Goal: Ask a question

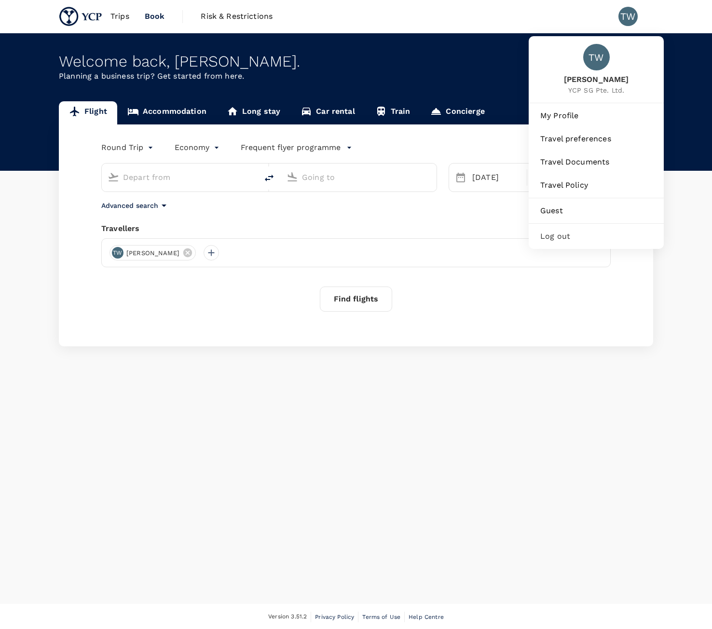
type input "Kuala Lumpur Intl ([GEOGRAPHIC_DATA])"
type input "Suvarnabhumi Intl (BKK)"
click at [599, 113] on span "My Profile" at bounding box center [597, 116] width 112 height 12
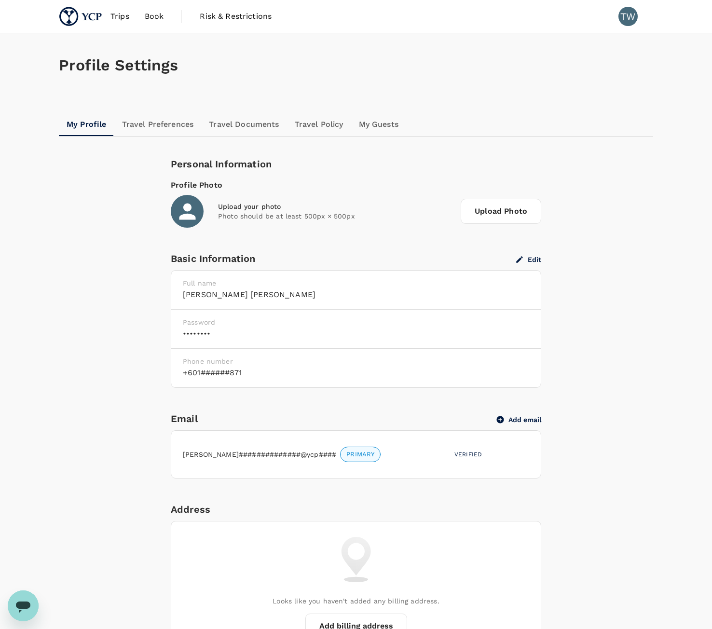
click at [71, 18] on img at bounding box center [81, 16] width 44 height 21
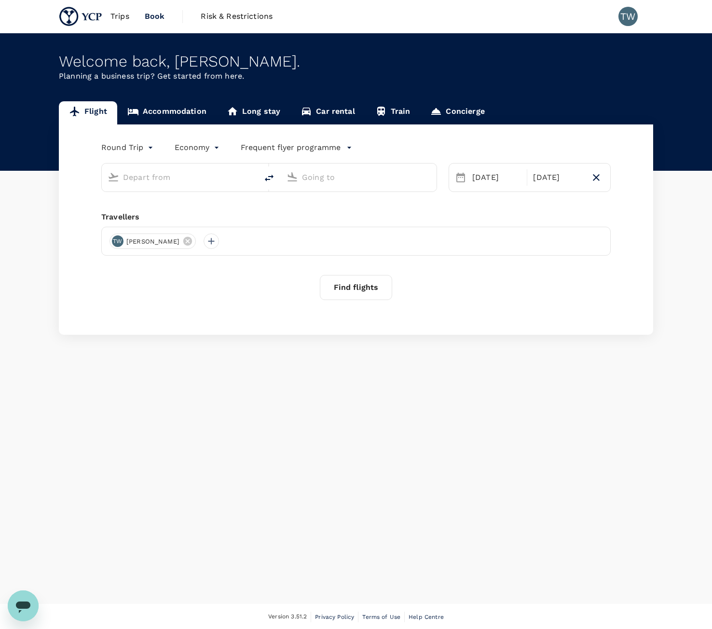
type input "Kuala Lumpur Intl ([GEOGRAPHIC_DATA])"
type input "Suvarnabhumi Intl (BKK)"
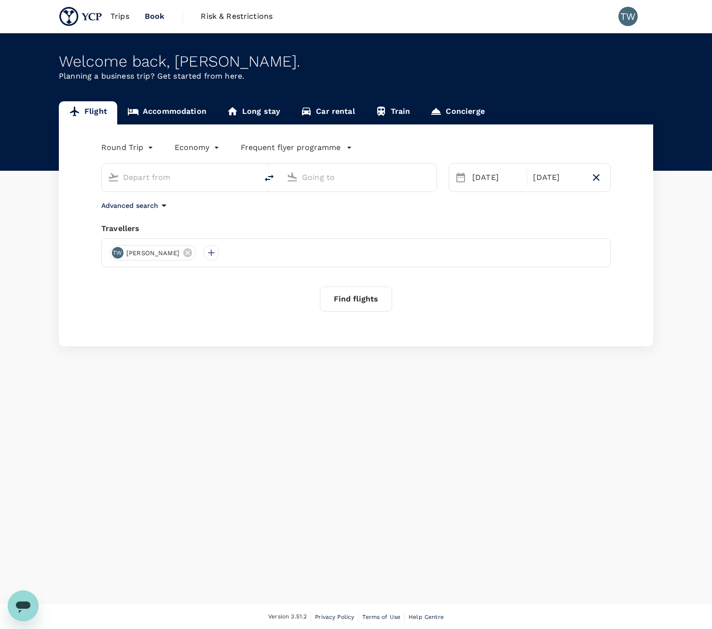
type input "Kuala Lumpur Intl ([GEOGRAPHIC_DATA])"
type input "Suvarnabhumi Intl (BKK)"
click at [22, 610] on icon "Open messaging window" at bounding box center [22, 606] width 17 height 17
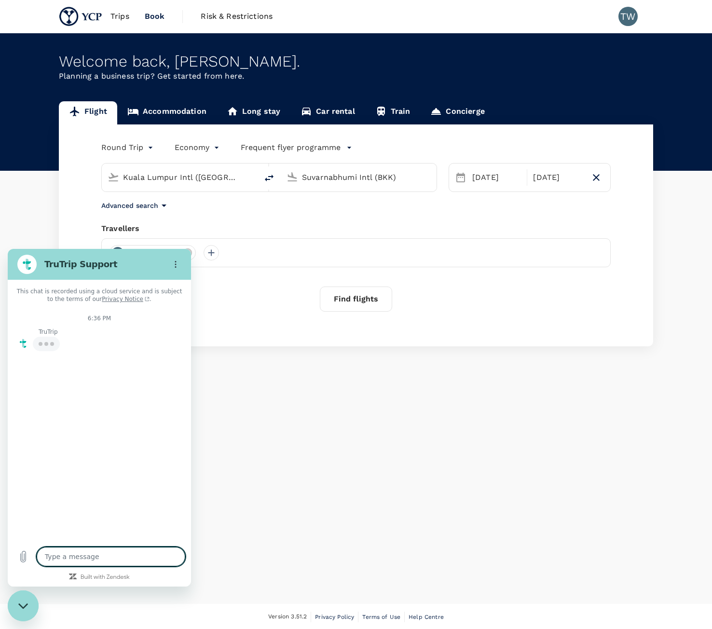
click at [128, 564] on textarea at bounding box center [111, 556] width 149 height 19
type textarea "x"
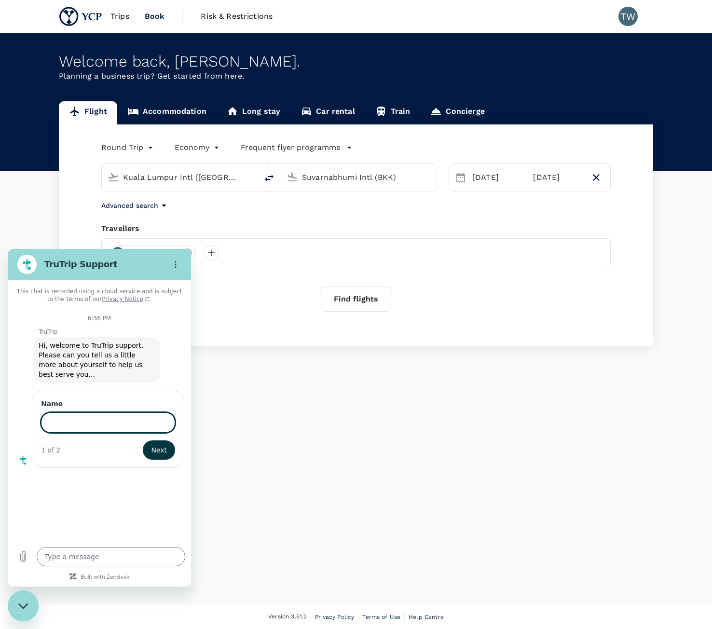
type input "[PERSON_NAME]"
click at [179, 432] on div "Name [PERSON_NAME] 1 of 2 Next" at bounding box center [108, 429] width 151 height 77
click at [169, 441] on button "Next" at bounding box center [159, 450] width 32 height 19
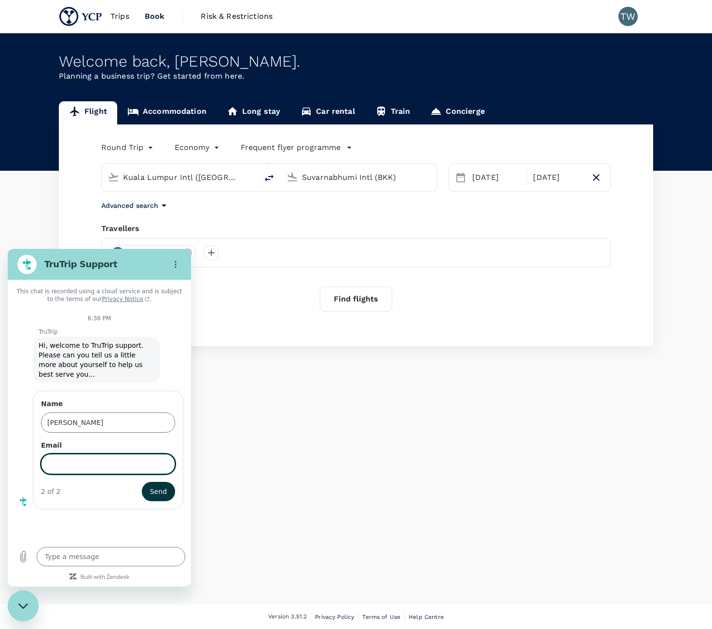
type input "[PERSON_NAME][EMAIL_ADDRESS][PERSON_NAME][DOMAIN_NAME]"
click at [154, 486] on span "Send" at bounding box center [158, 492] width 17 height 12
type textarea "x"
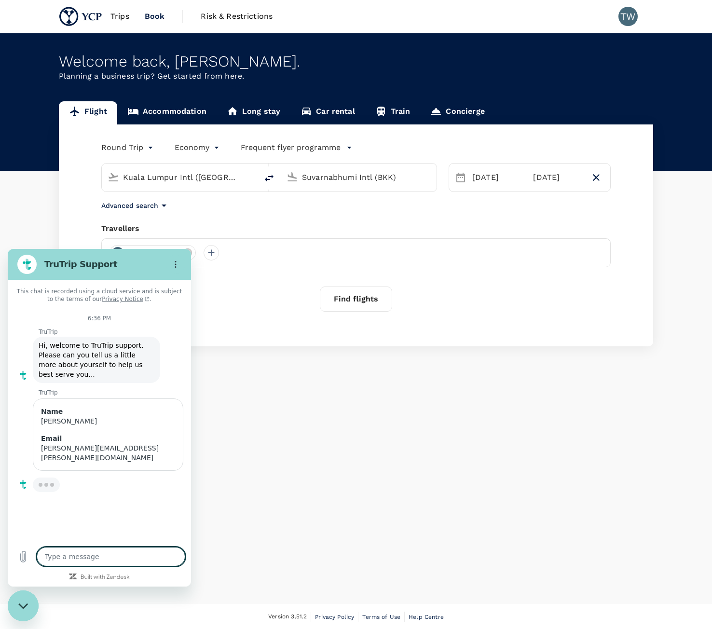
click at [137, 552] on textarea at bounding box center [111, 556] width 149 height 19
type textarea "W"
type textarea "x"
type textarea "We"
type textarea "x"
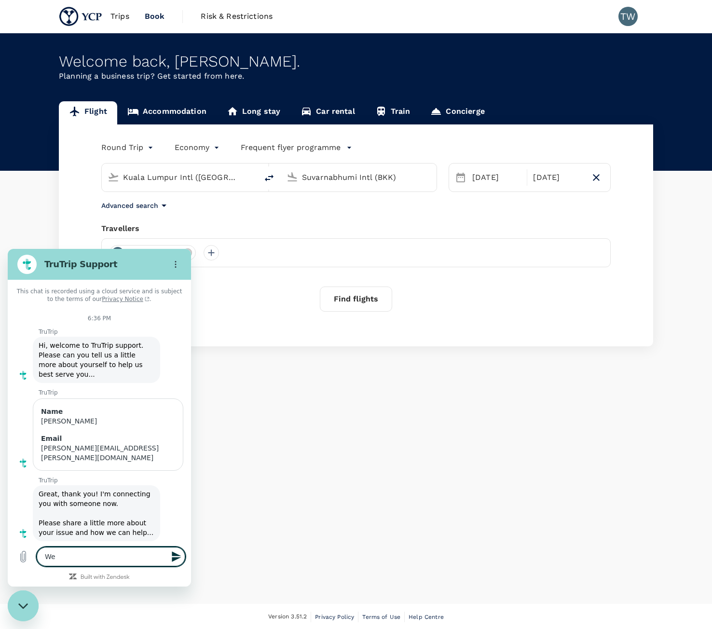
type textarea "We"
type textarea "x"
type textarea "We h"
type textarea "x"
type textarea "We ha"
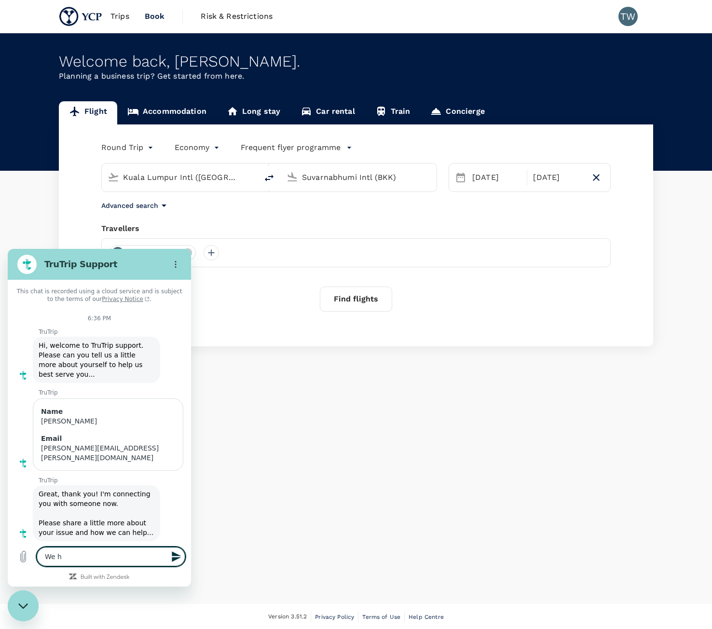
type textarea "x"
type textarea "We h"
type textarea "x"
type textarea "We"
type textarea "x"
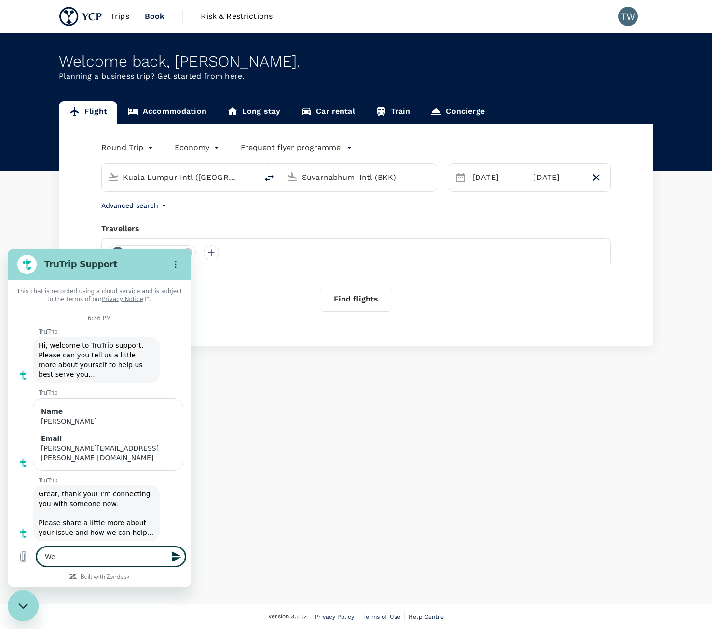
type textarea "We"
type textarea "x"
type textarea "W"
type textarea "x"
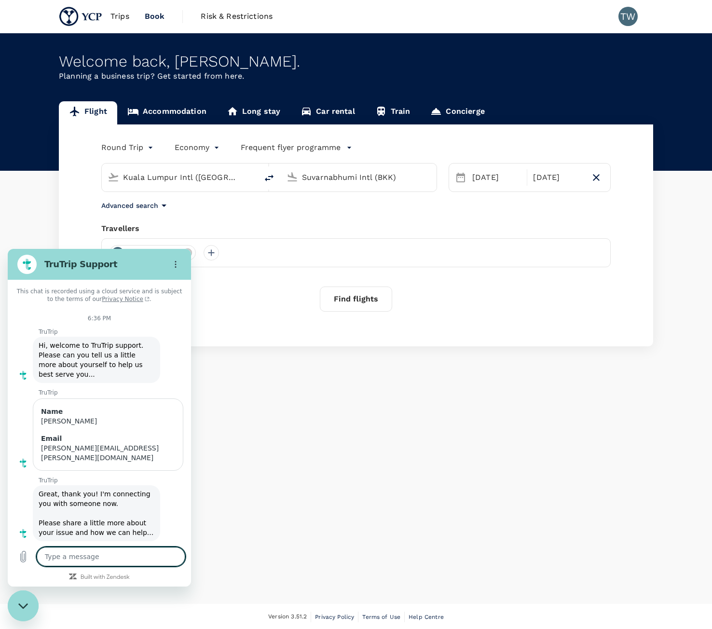
type textarea "I"
type textarea "x"
type textarea "In"
type textarea "x"
type textarea "I"
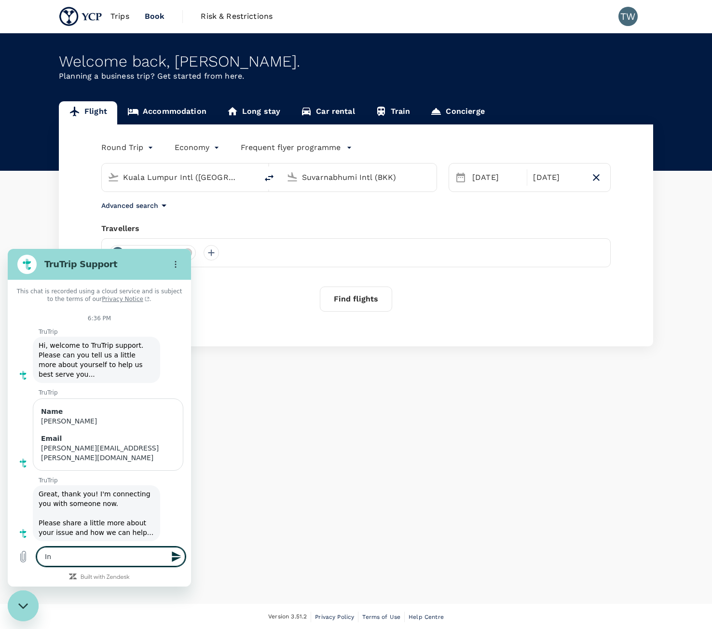
type textarea "x"
type textarea "I"
type textarea "x"
type textarea "I t"
type textarea "x"
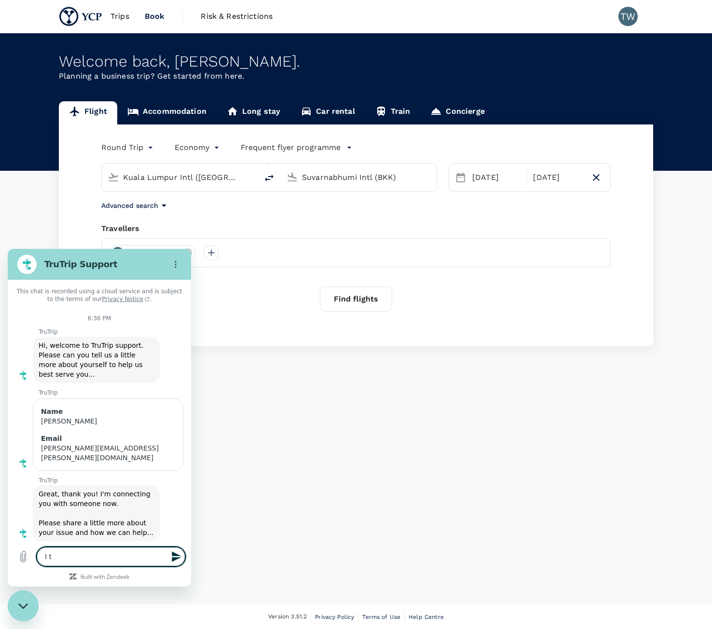
type textarea "I th"
type textarea "x"
type textarea "I thi"
type textarea "x"
type textarea "I thin"
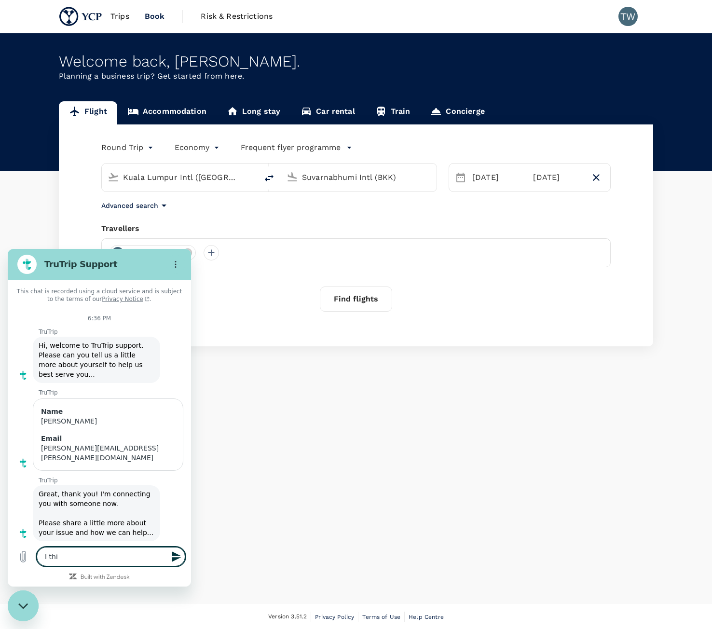
type textarea "x"
type textarea "I think"
type textarea "x"
type textarea "I think"
type textarea "x"
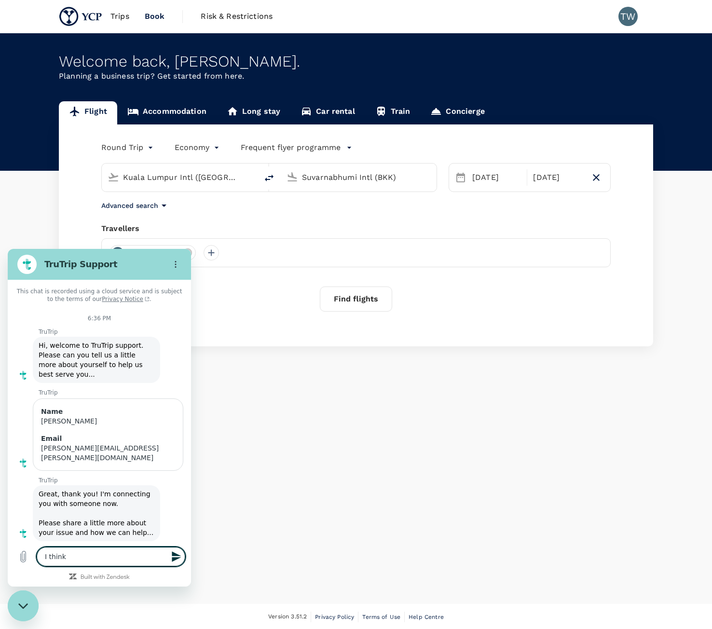
type textarea "I think w"
type textarea "x"
type textarea "I think we"
type textarea "x"
type textarea "I think we"
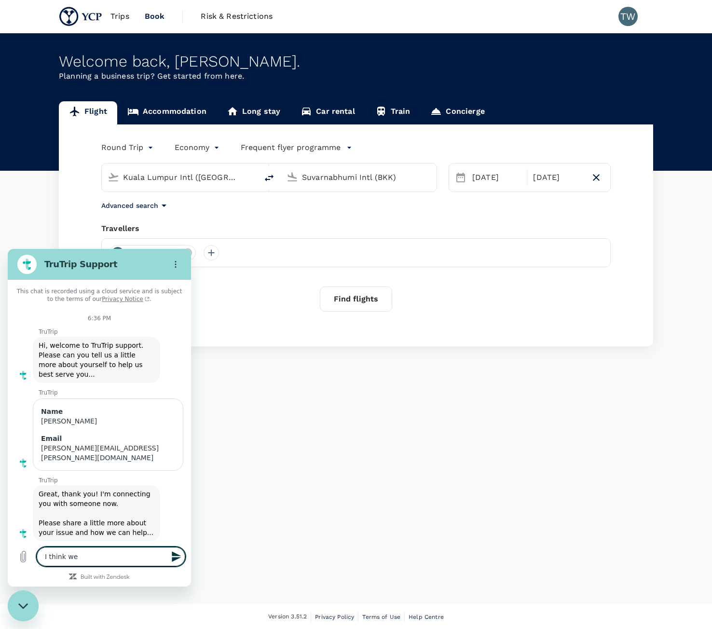
type textarea "x"
type textarea "I think we h"
type textarea "x"
type textarea "I think we ha"
type textarea "x"
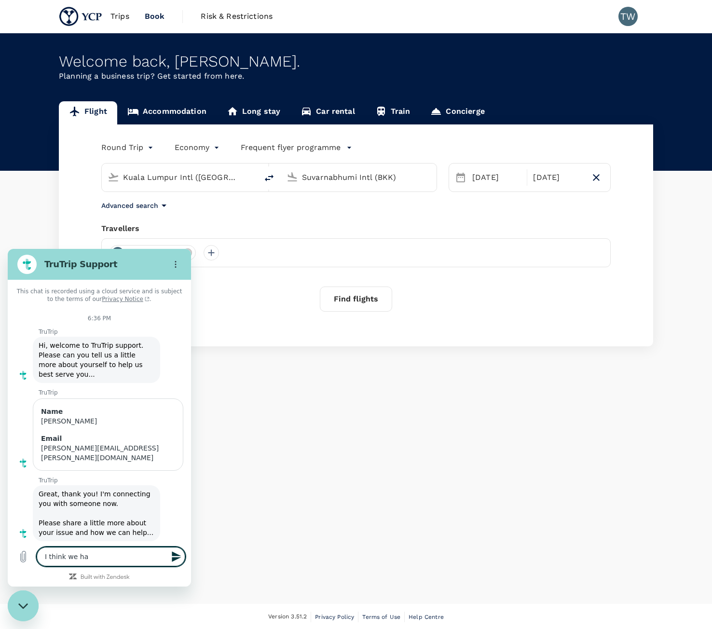
type textarea "I think we hav"
type textarea "x"
type textarea "I think we have"
type textarea "x"
type textarea "I think we have"
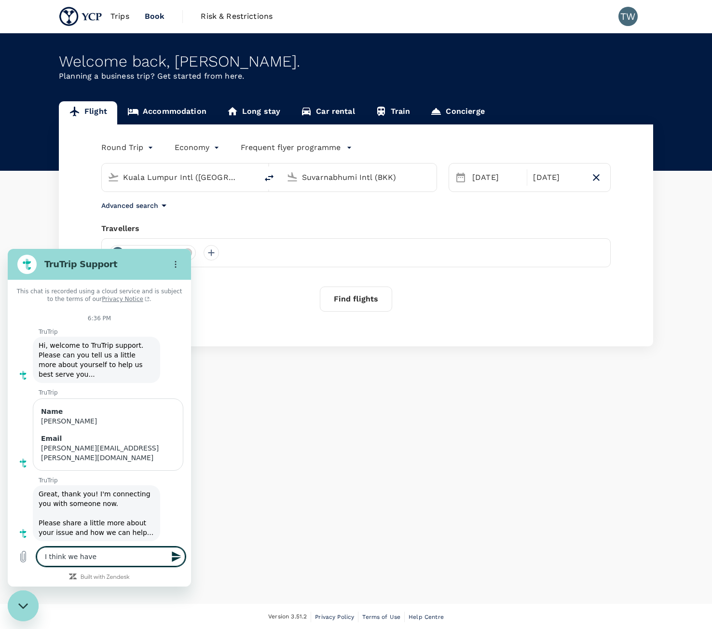
type textarea "x"
type textarea "I think we have t"
type textarea "x"
type textarea "I think we have to"
type textarea "x"
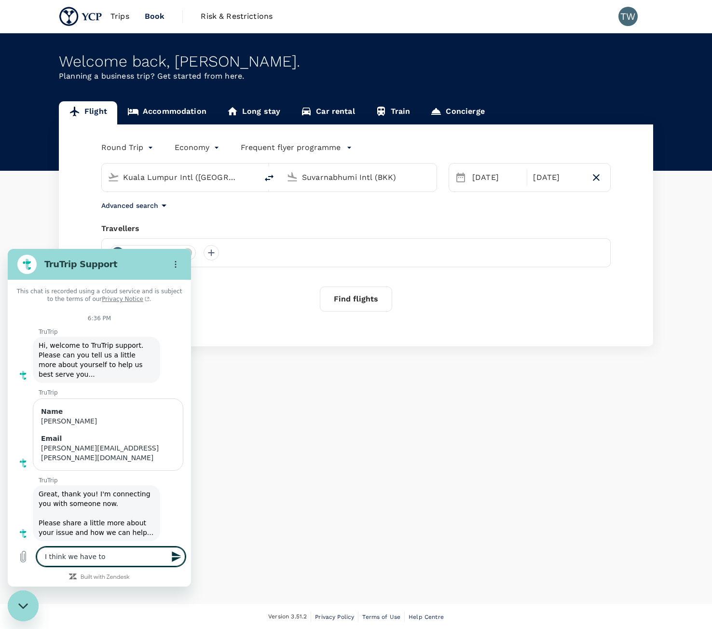
type textarea "I think we have top"
type textarea "x"
type textarea "I think we have [PERSON_NAME]"
type textarea "x"
type textarea "I think we have toppe"
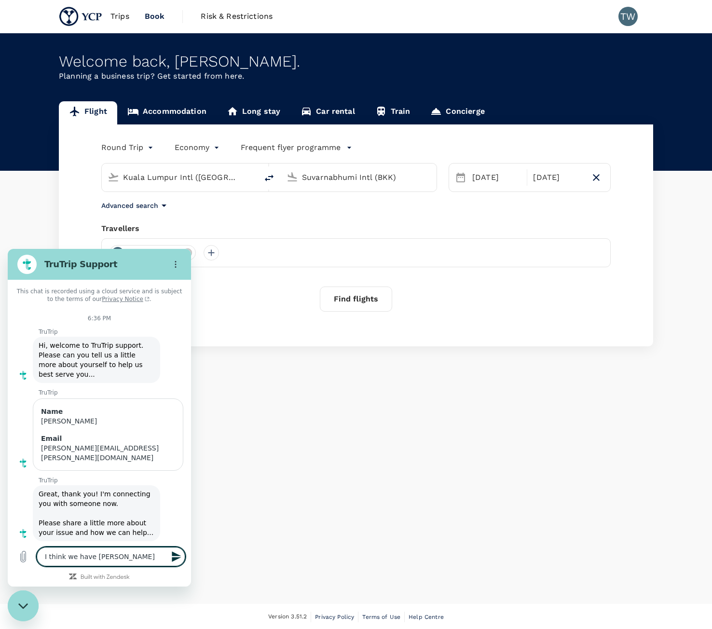
type textarea "x"
type textarea "I think we have topped"
type textarea "x"
type textarea "I think we have topped"
type textarea "x"
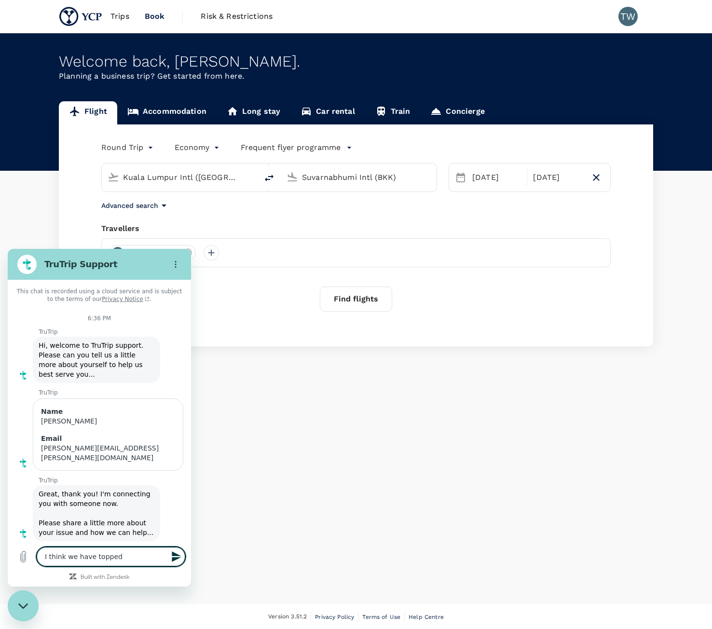
type textarea "I think we have topped u"
type textarea "x"
type textarea "I think we have topped up"
type textarea "x"
type textarea "I think we have topped up"
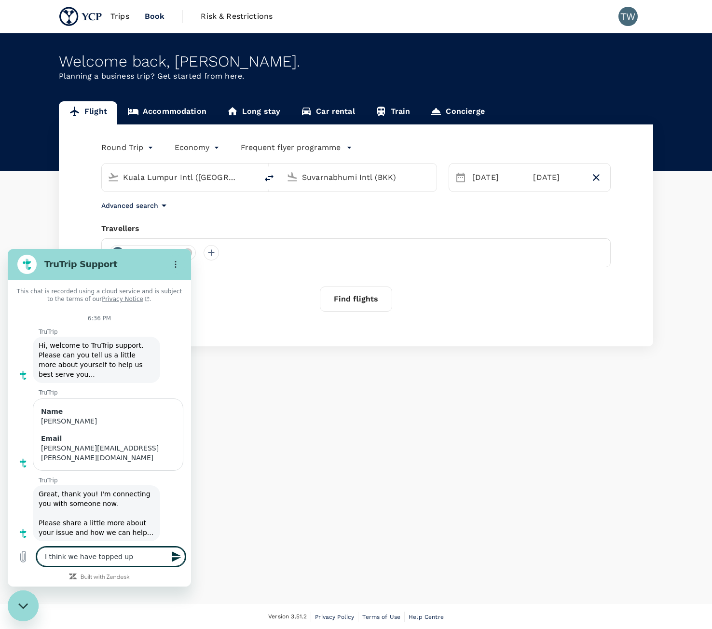
type textarea "x"
type textarea "I think we have topped up f"
type textarea "x"
type textarea "I think we have topped up fl"
type textarea "x"
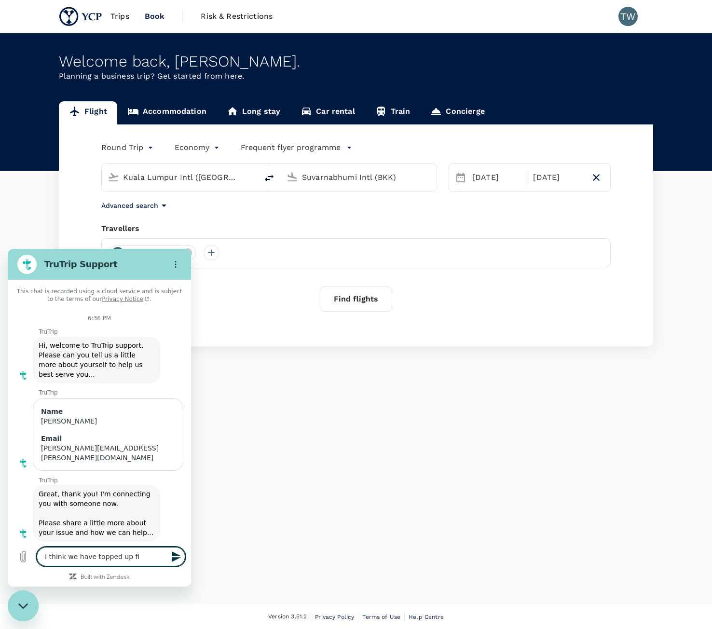
type textarea "I think we have topped up flu"
type textarea "x"
type textarea "I think we have topped up flui"
type textarea "x"
type textarea "I think we have topped up fluid"
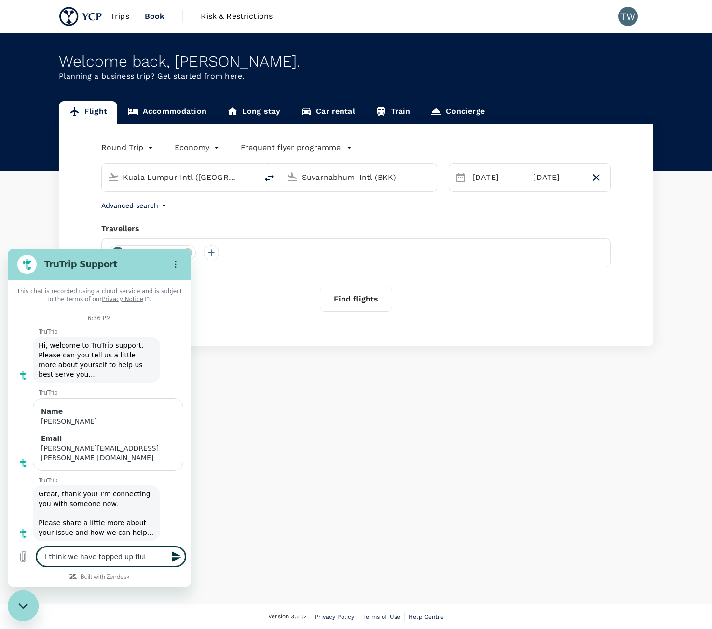
type textarea "x"
type textarea "I think we have topped up fluid"
type textarea "x"
type textarea "I think we have topped up fluid a"
type textarea "x"
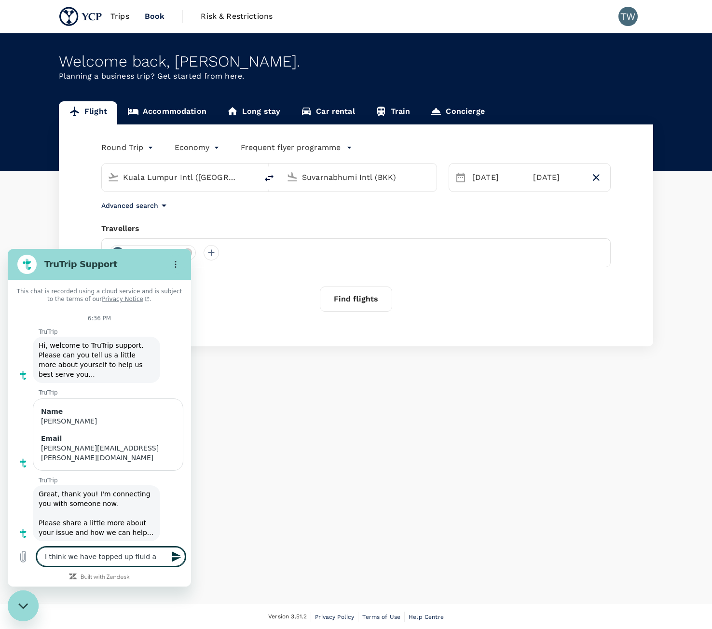
type textarea "I think we have topped up fluid ac"
type textarea "x"
type textarea "I think we have topped up fluid acc"
type textarea "x"
type textarea "I think we have topped up fluid acco"
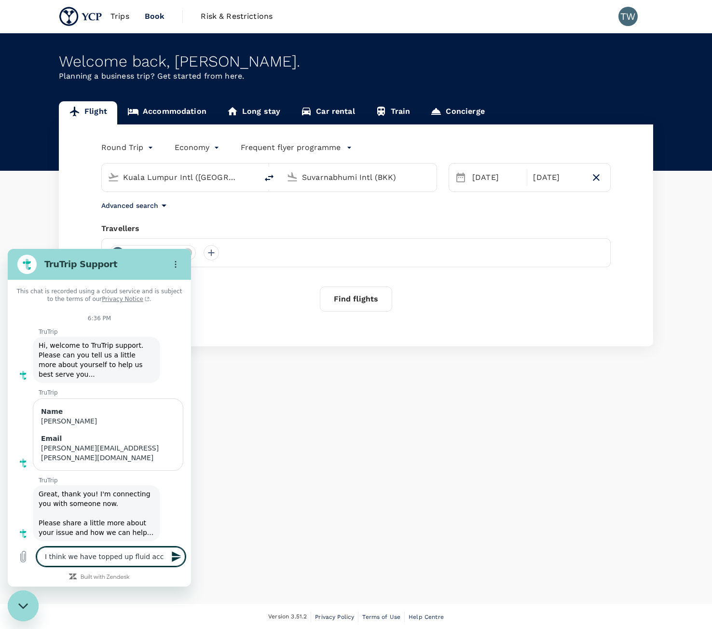
type textarea "x"
type textarea "I think we have topped up fluid accou"
type textarea "x"
type textarea "I think we have topped up fluid accoun"
type textarea "x"
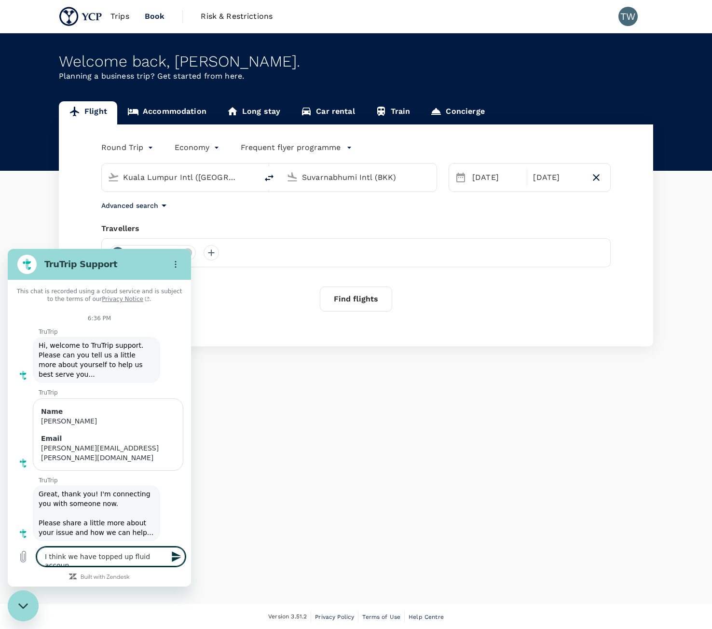
type textarea "I think we have topped up fluid account"
type textarea "x"
type textarea "I think we have topped up fluid account"
type textarea "x"
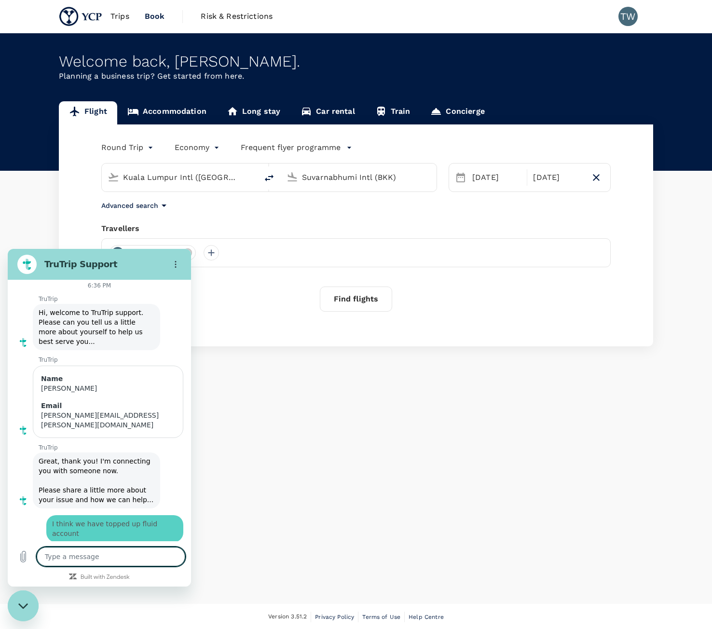
type textarea "x"
type textarea "b"
type textarea "x"
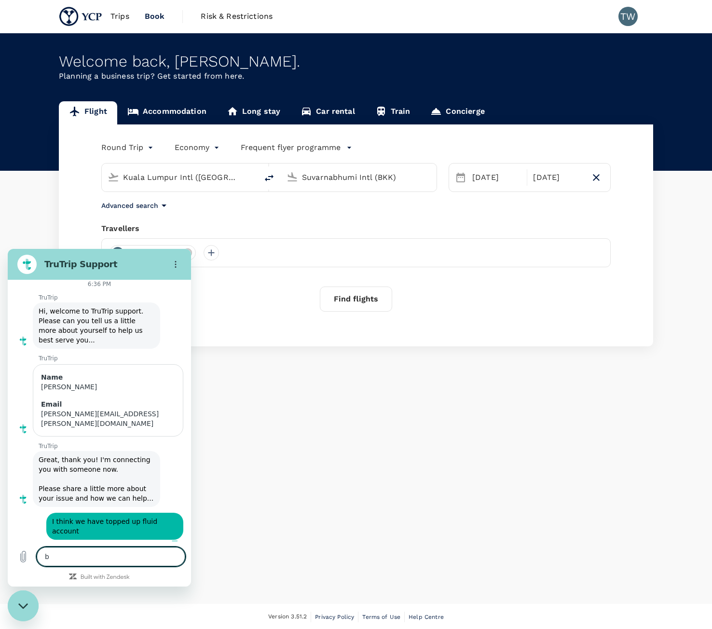
type textarea "bu"
type textarea "x"
type textarea "but"
type textarea "x"
type textarea "but"
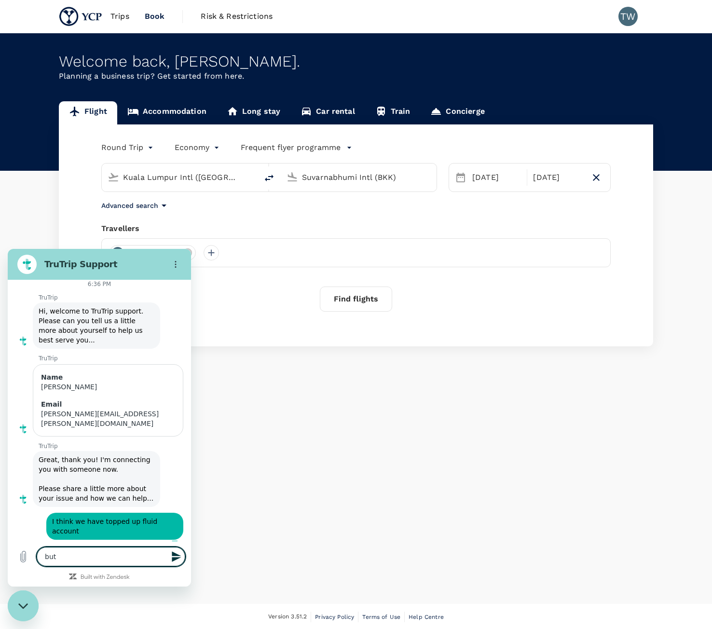
type textarea "x"
type textarea "but i"
type textarea "x"
type textarea "but it"
type textarea "x"
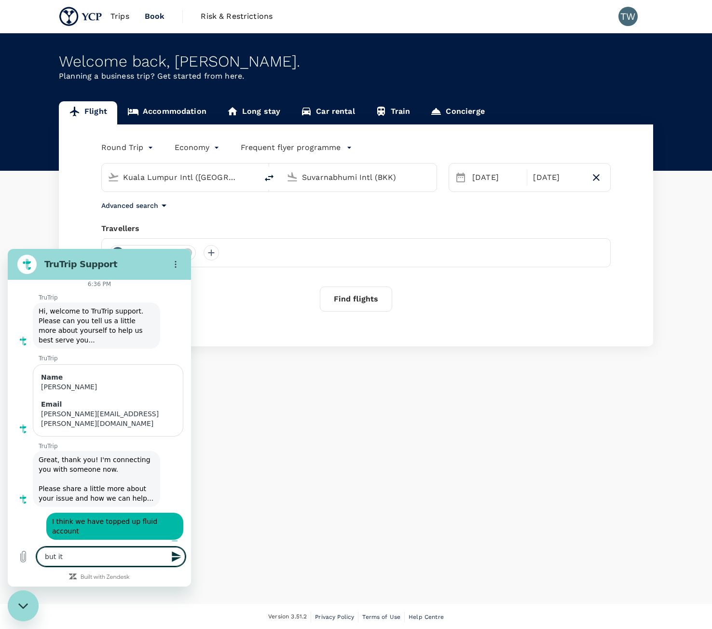
type textarea "but it"
type textarea "x"
type textarea "but it s"
type textarea "x"
type textarea "but it sa"
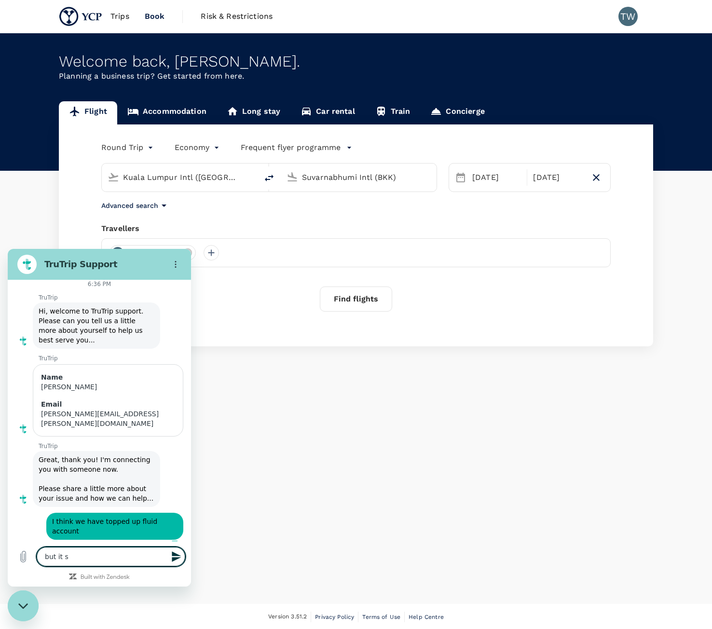
type textarea "x"
type textarea "but it say"
type textarea "x"
type textarea "but it says"
type textarea "x"
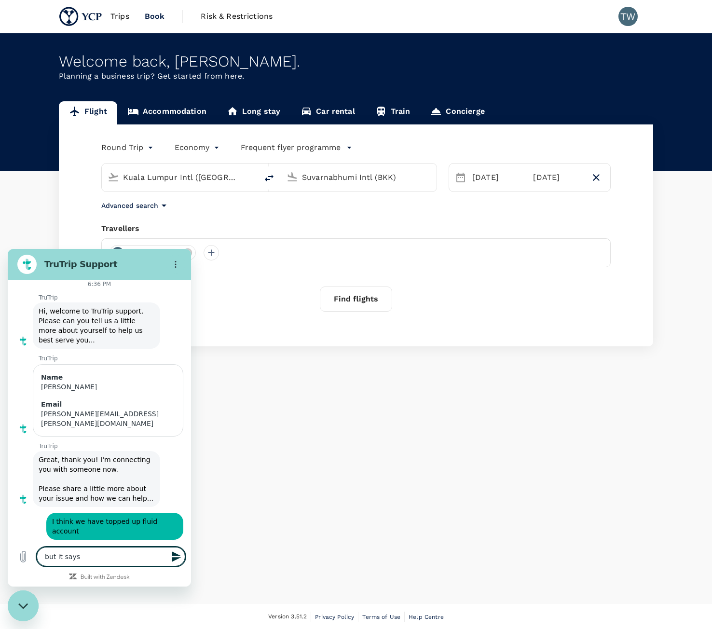
type textarea "but it says"
type textarea "x"
type textarea "but it says w"
type textarea "x"
type textarea "but it says we"
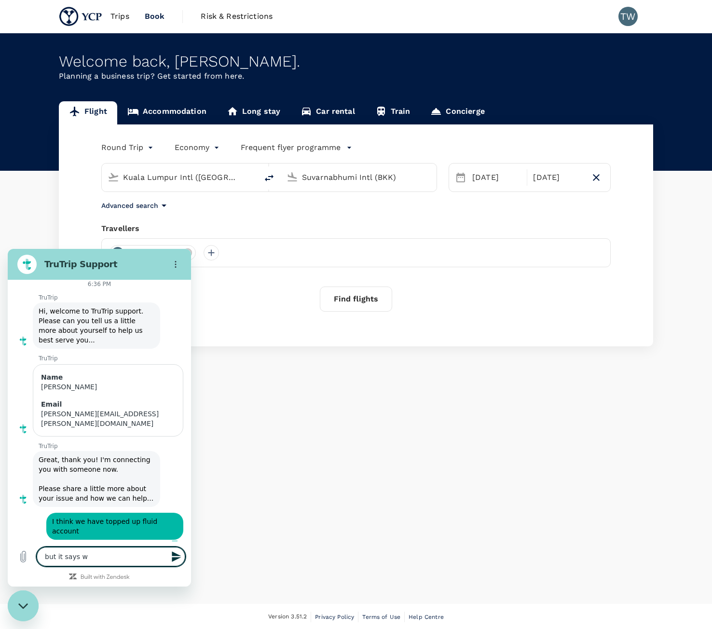
type textarea "x"
type textarea "but it says we"
type textarea "x"
type textarea "but it says we h"
type textarea "x"
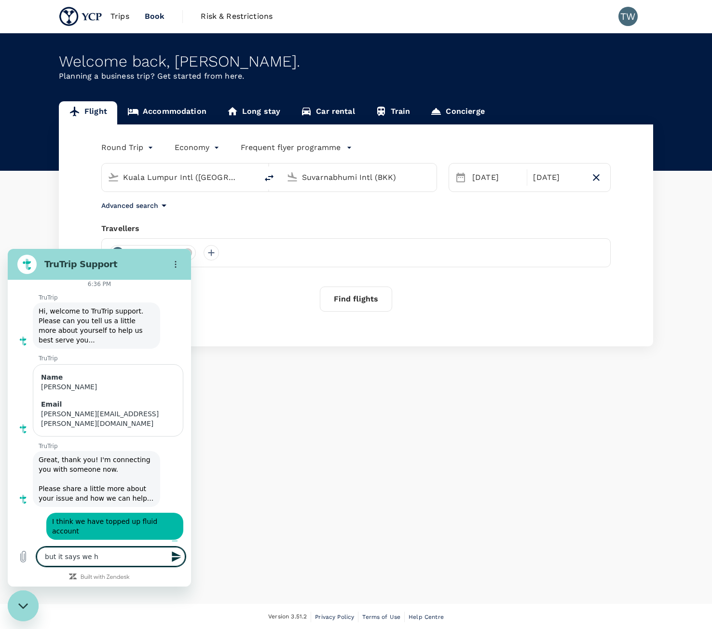
type textarea "but it says we ha"
type textarea "x"
type textarea "but it says we hav"
type textarea "x"
type textarea "but it says we have"
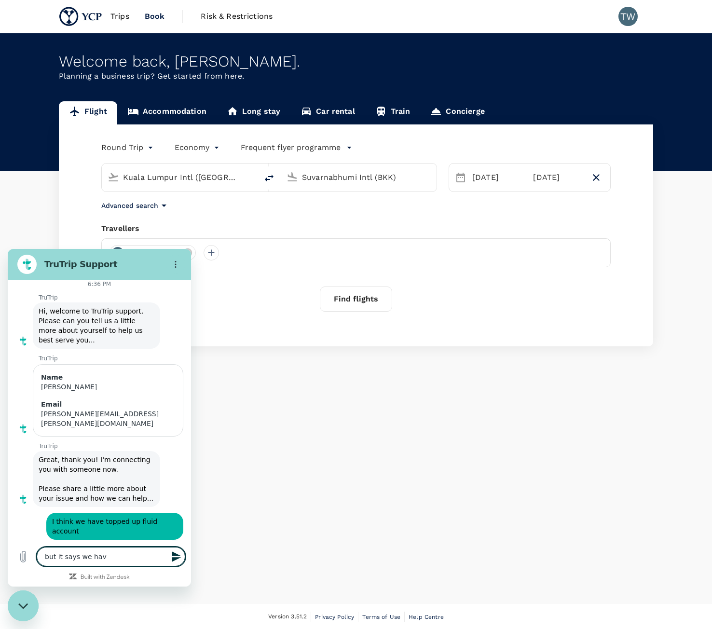
type textarea "x"
type textarea "but it says we have"
type textarea "x"
type textarea "but it says we have o"
type textarea "x"
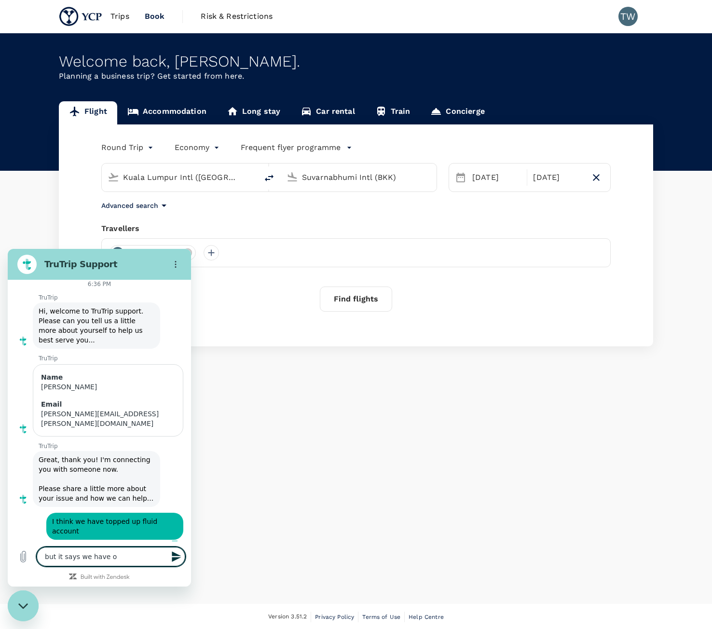
type textarea "but it says we have on"
type textarea "x"
type textarea "but it says we have onl"
type textarea "x"
type textarea "but it says we have only"
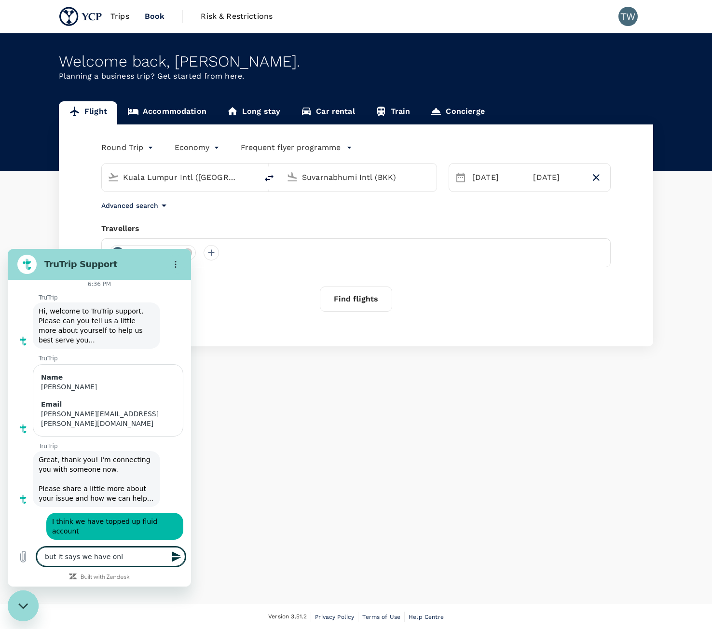
type textarea "x"
type textarea "but it says we have only"
type textarea "x"
type textarea "but it says we have only 5"
type textarea "x"
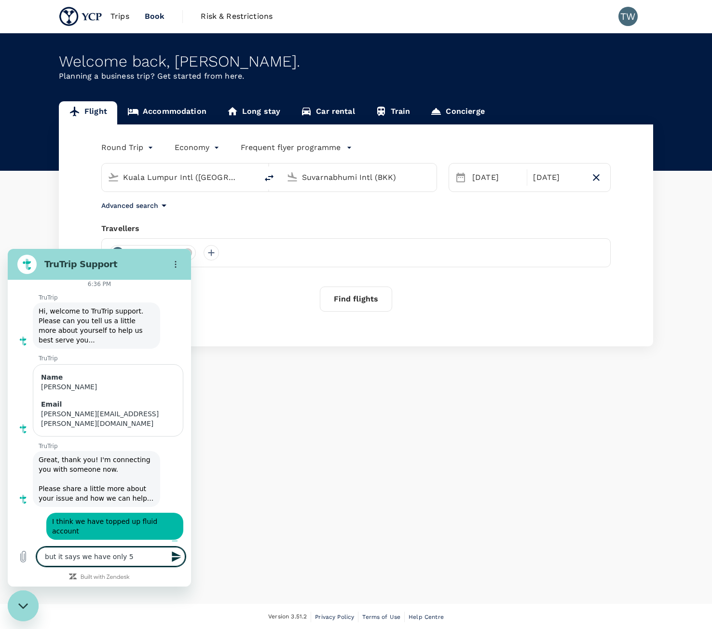
type textarea "but it says we have only 50"
type textarea "x"
type textarea "but it says we have only 50#$"
type textarea "x"
type textarea "but it says we have only 50#"
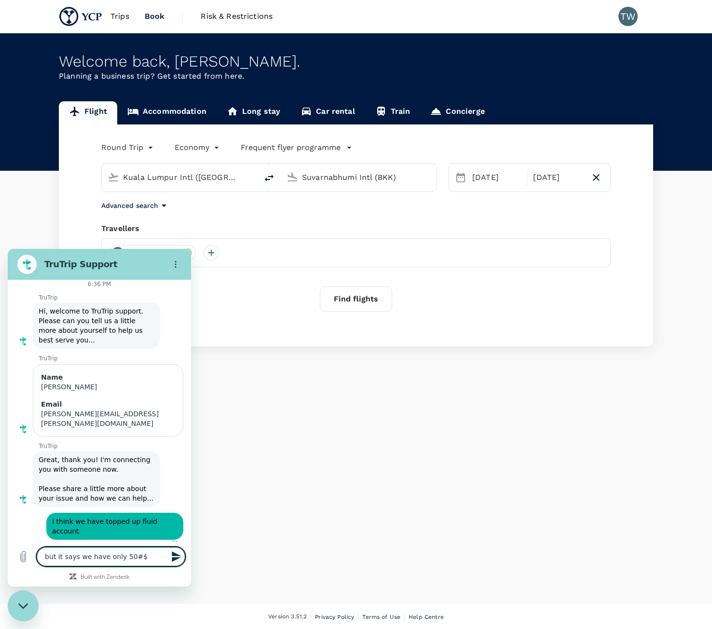
type textarea "x"
type textarea "but it says we have only 50"
type textarea "x"
type textarea "but it says we have only 5"
type textarea "x"
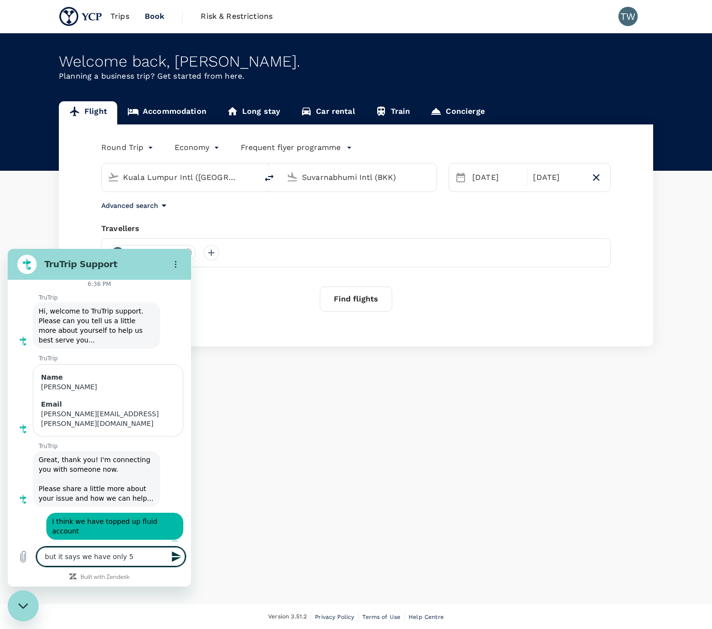
type textarea "but it says we have only 50"
type textarea "x"
type textarea "but it says we have only 50$"
type textarea "x"
type textarea "but it says we have only 50$"
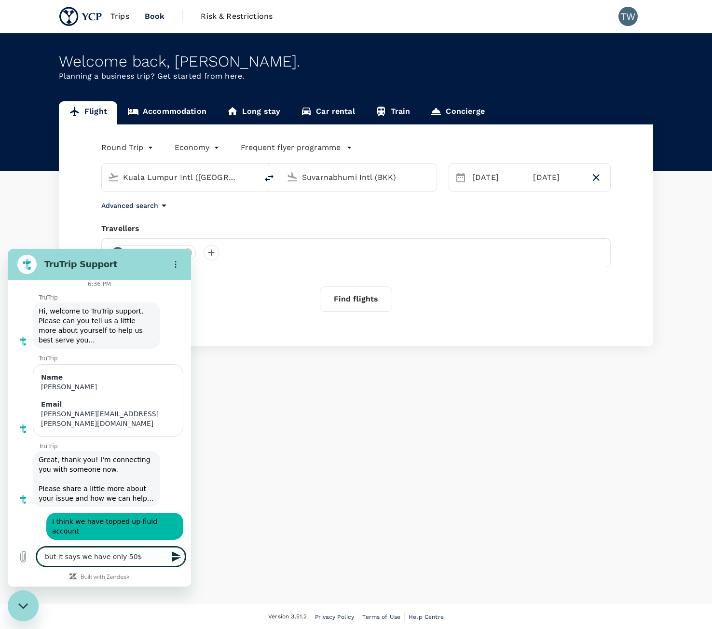
type textarea "x"
type textarea "but it says we have only 50$ d"
type textarea "x"
type textarea "but it says we have only 50$ de"
type textarea "x"
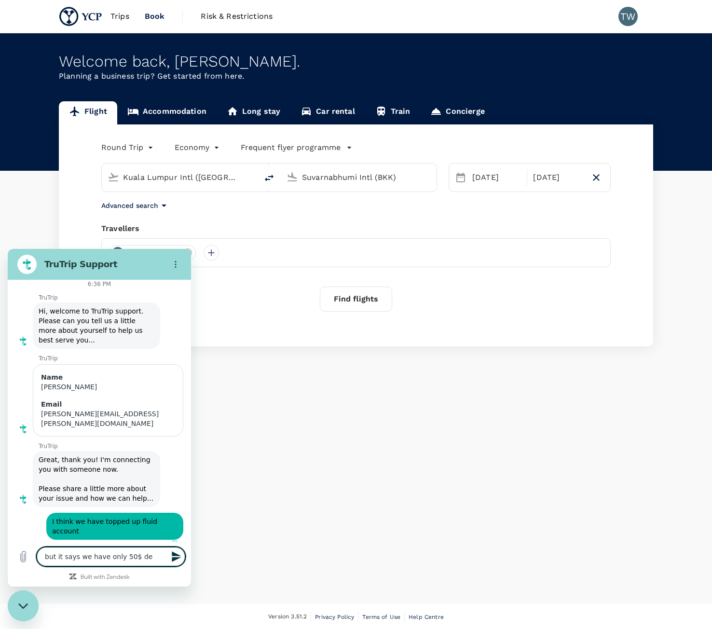
type textarea "but it says we have only 50$ dep"
type textarea "x"
type textarea "but it says we have only 50$ depo"
type textarea "x"
type textarea "but it says we have only 50$ depos"
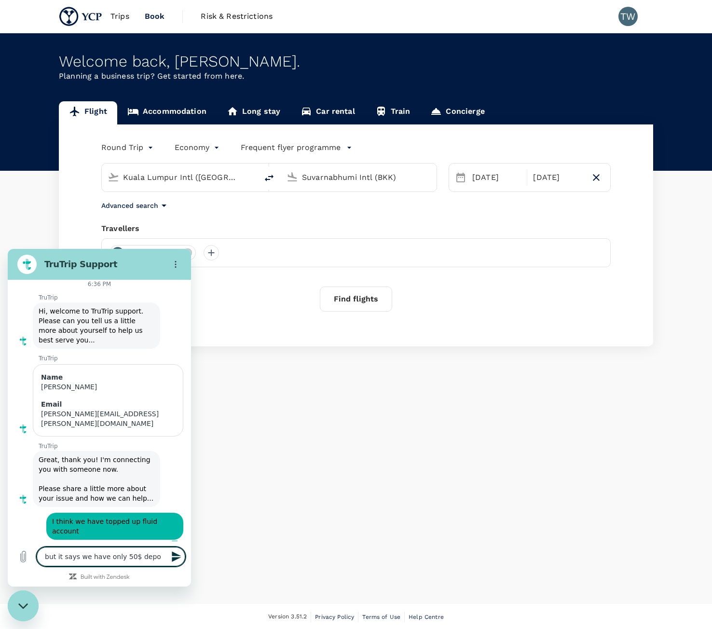
type textarea "x"
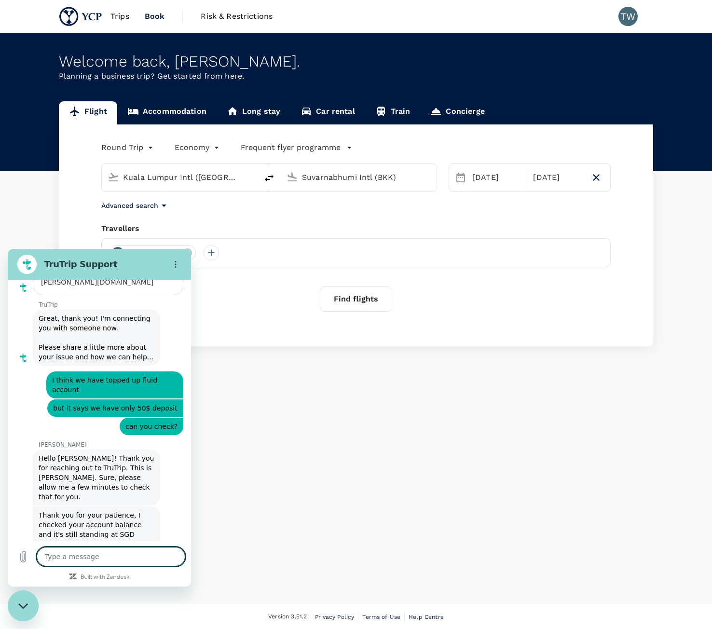
scroll to position [198, 0]
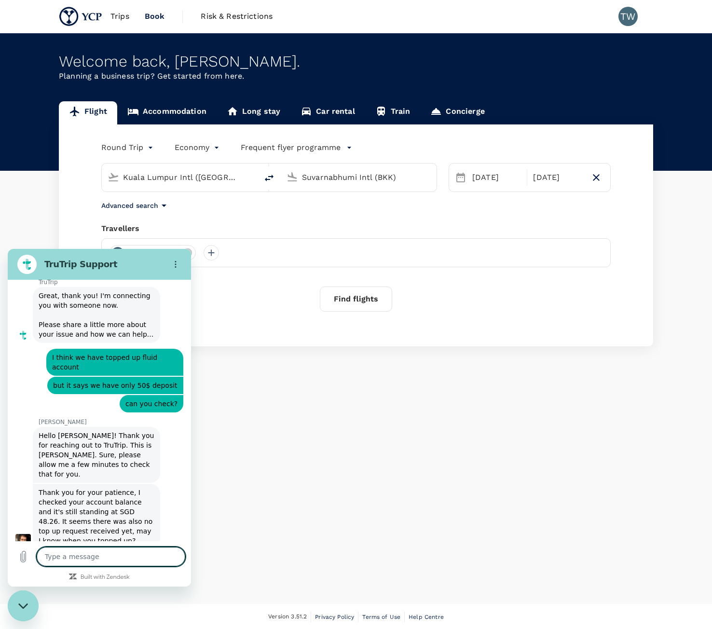
click at [96, 558] on textarea at bounding box center [111, 556] width 149 height 19
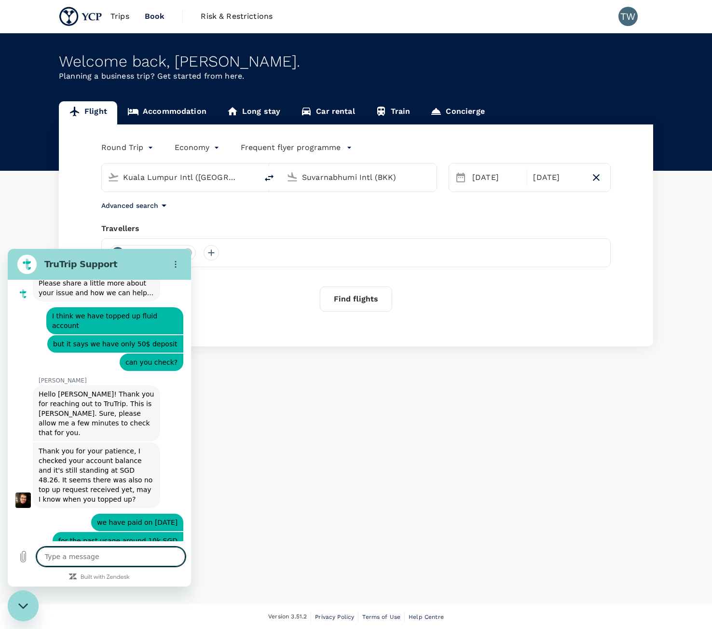
scroll to position [291, 0]
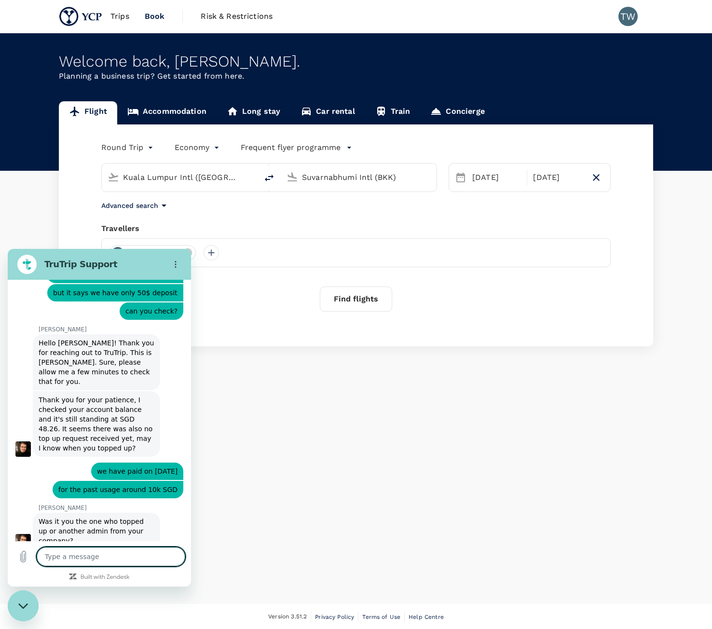
click at [135, 558] on textarea at bounding box center [111, 556] width 149 height 19
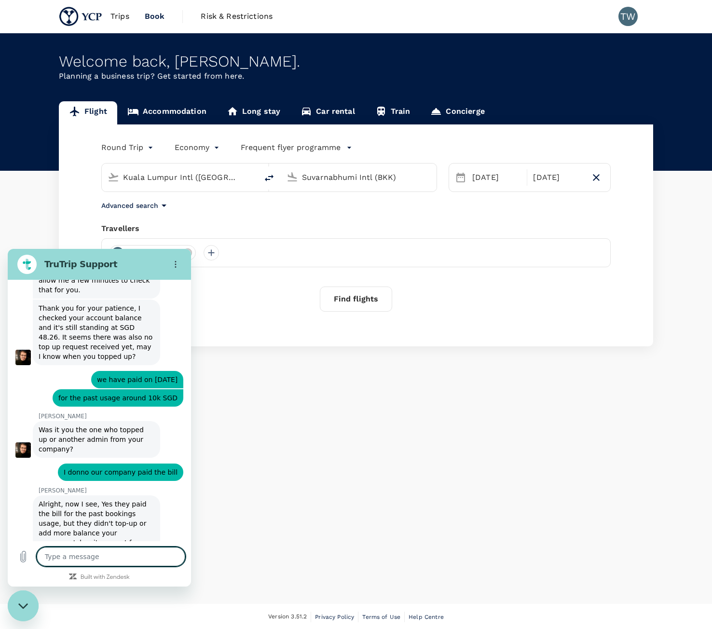
scroll to position [385, 0]
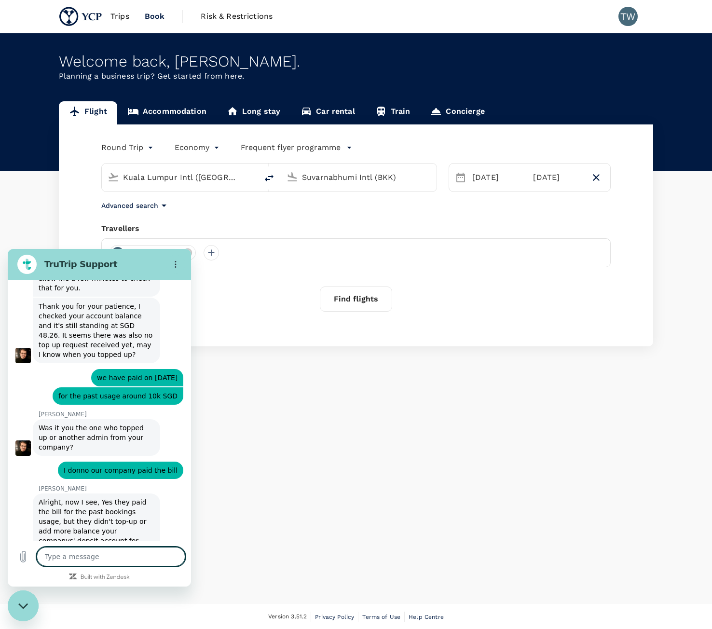
click at [106, 556] on textarea at bounding box center [111, 556] width 149 height 19
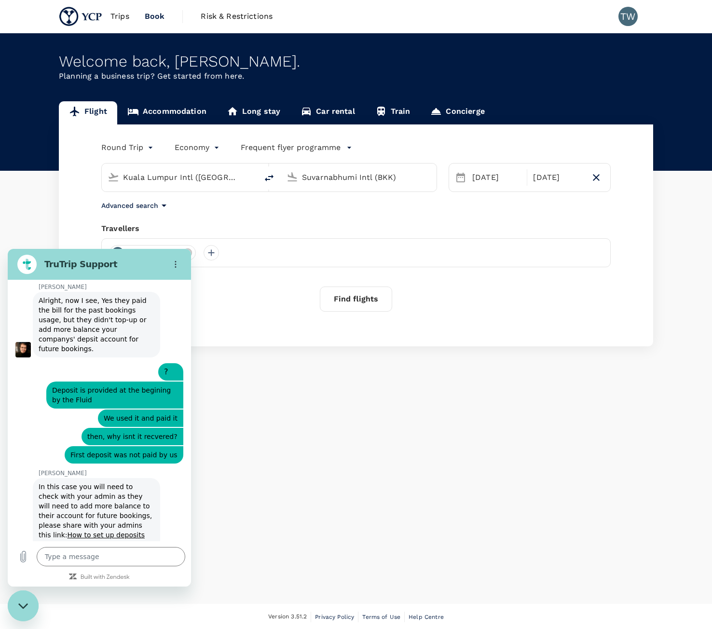
scroll to position [586, 0]
click at [111, 532] on link "How to set up deposits as a payment method" at bounding box center [92, 540] width 106 height 17
click at [120, 554] on textarea at bounding box center [111, 556] width 149 height 19
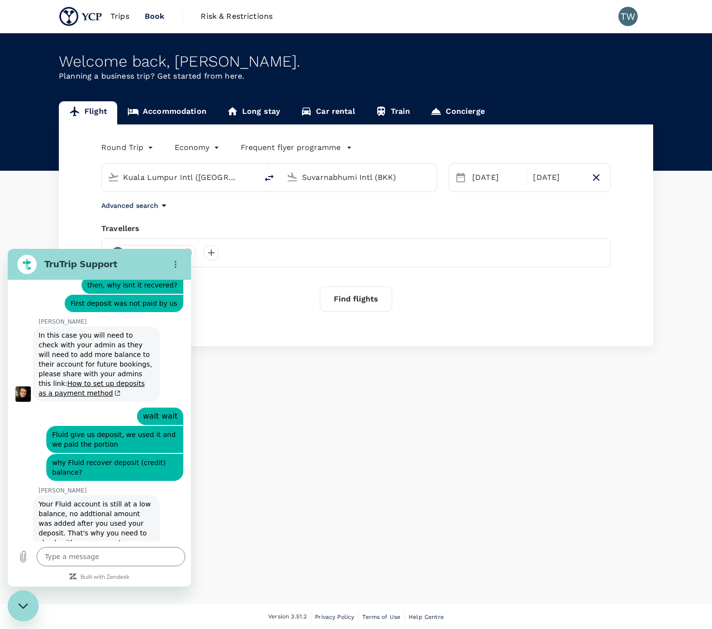
scroll to position [740, 0]
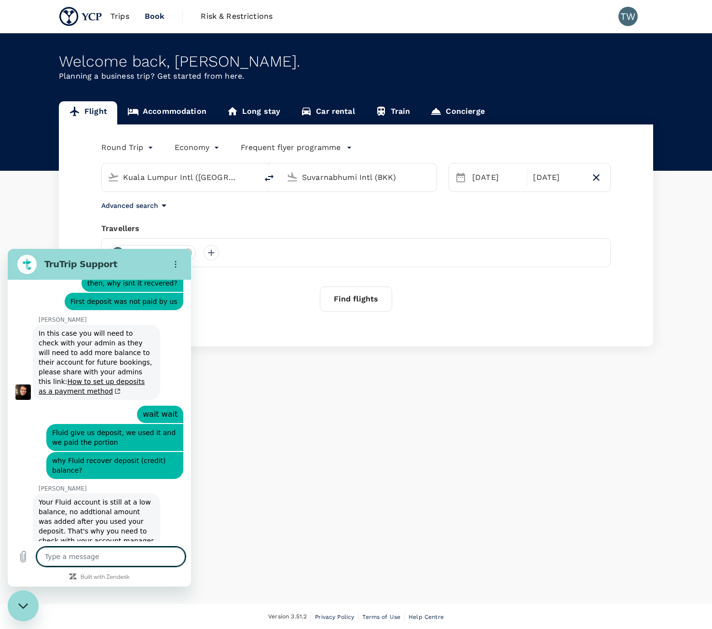
click at [106, 557] on textarea at bounding box center [111, 556] width 149 height 19
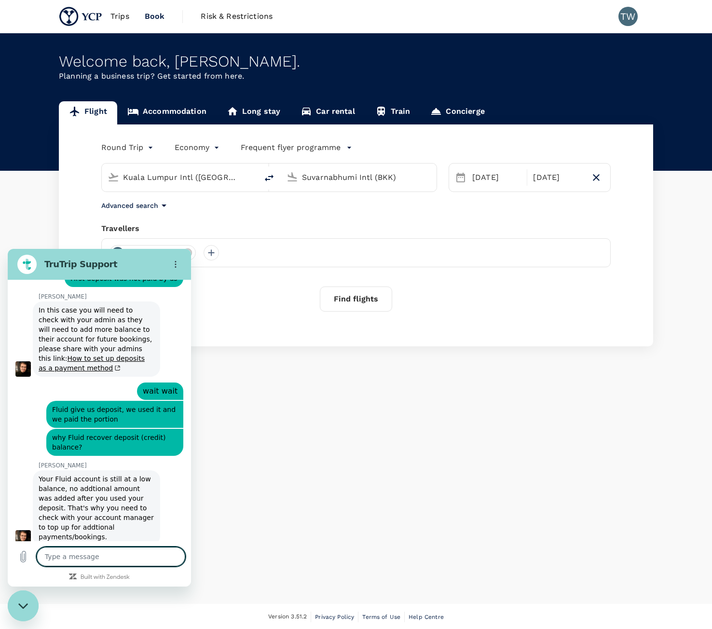
scroll to position [782, 0]
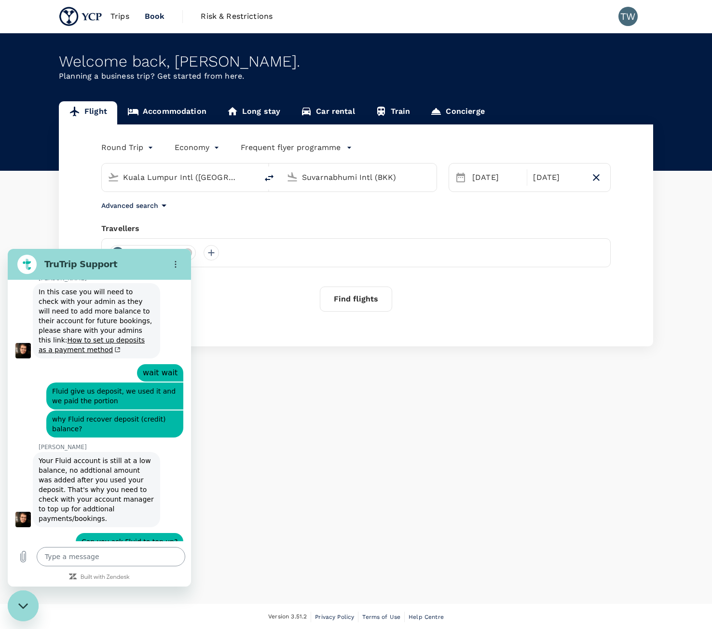
click at [139, 563] on textarea at bounding box center [111, 556] width 149 height 19
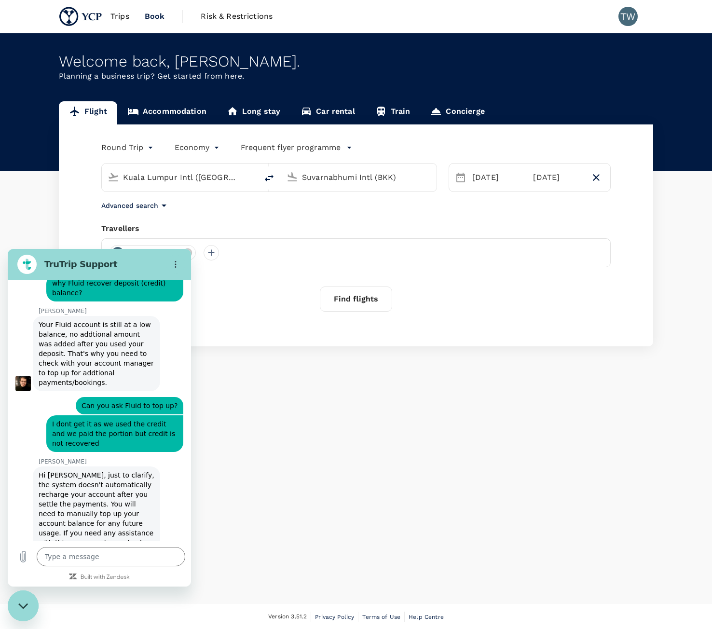
scroll to position [920, 0]
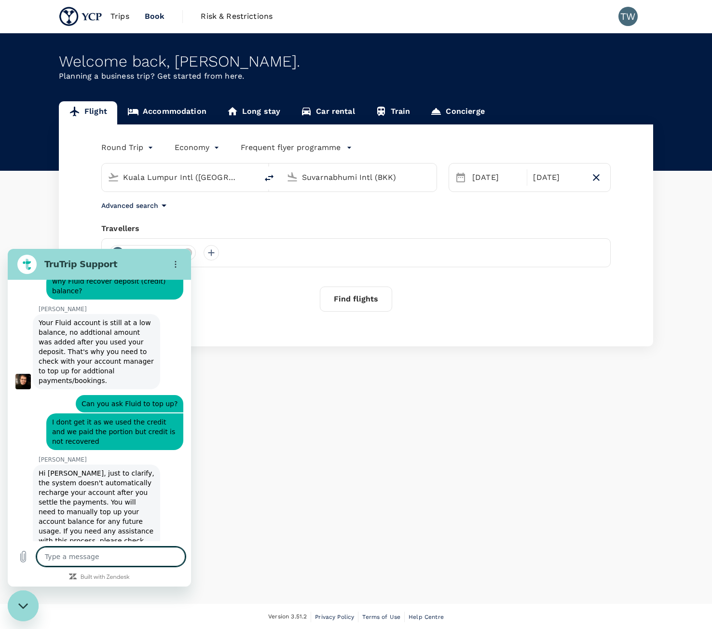
click at [168, 556] on textarea at bounding box center [111, 556] width 149 height 19
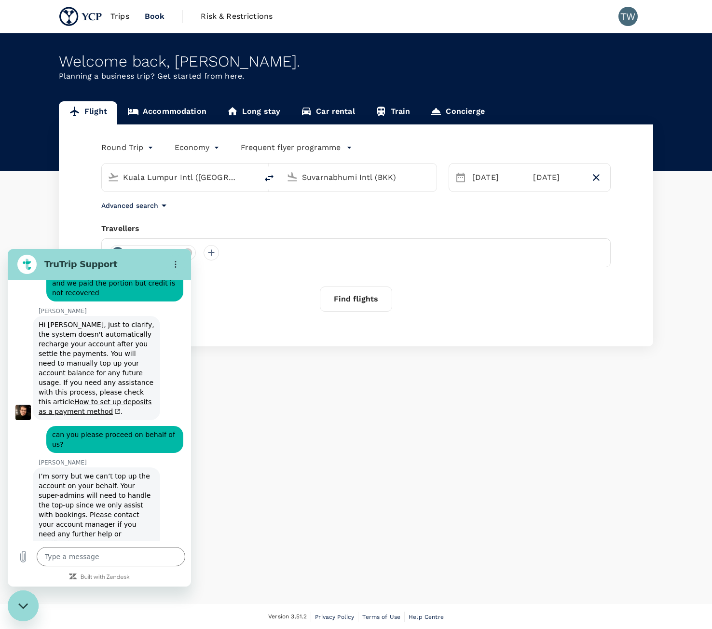
scroll to position [1070, 0]
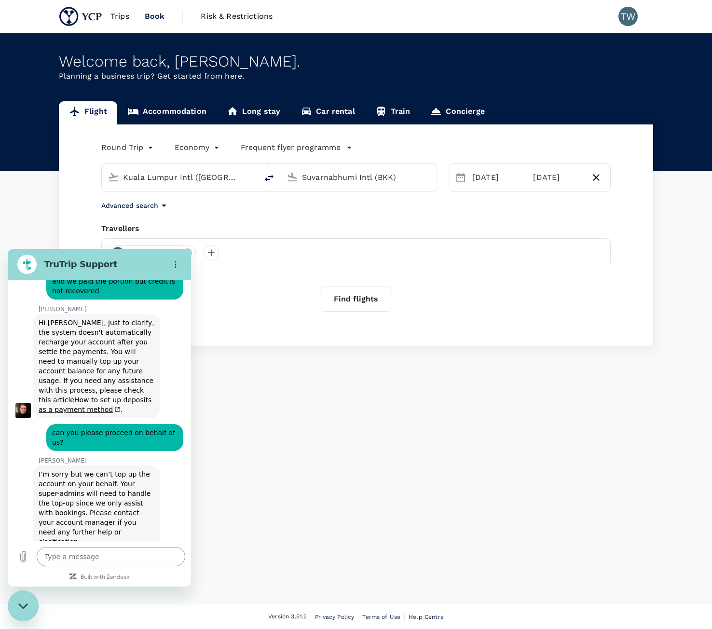
click at [140, 558] on textarea at bounding box center [111, 556] width 149 height 19
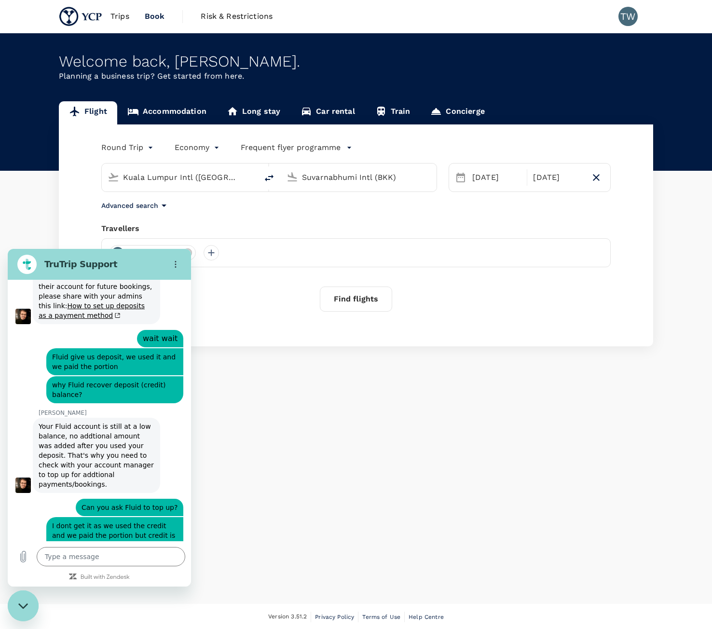
scroll to position [811, 0]
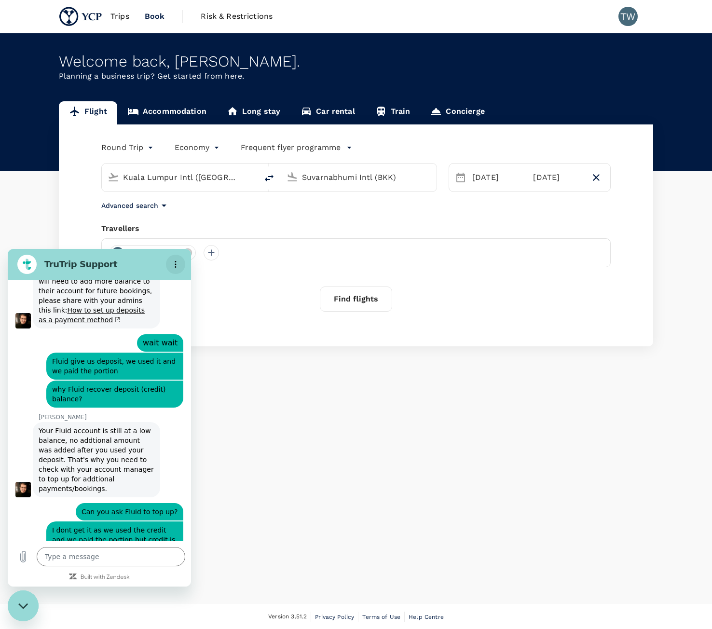
click at [179, 265] on icon "Options menu" at bounding box center [176, 265] width 8 height 8
click at [8, 249] on icon at bounding box center [8, 249] width 0 height 0
click at [80, 293] on input "Toggle sound notifications" at bounding box center [76, 295] width 6 height 6
click at [36, 608] on div "Close messaging window" at bounding box center [23, 606] width 29 height 29
